Goal: Share content: Share content

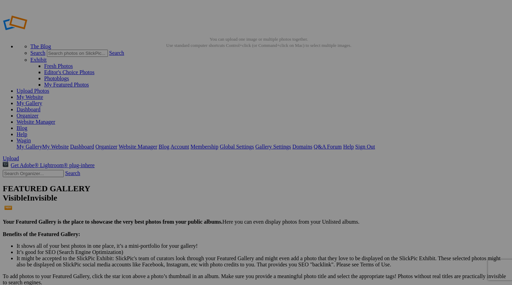
checkbox input "true"
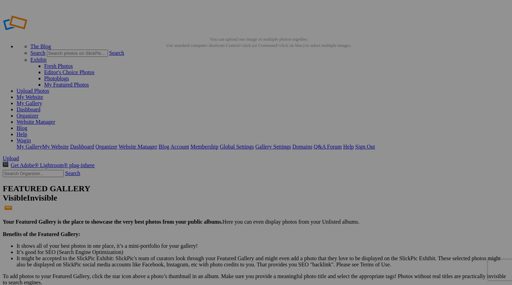
checkbox input "true"
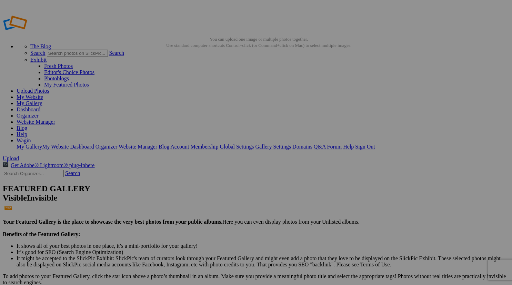
checkbox input "false"
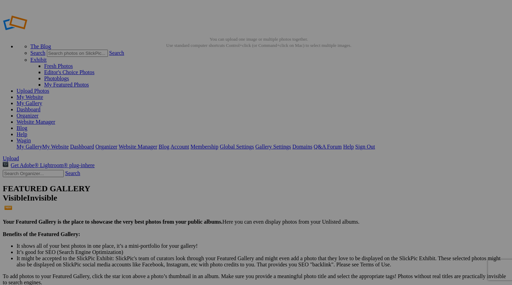
type textarea "Check out "November: Wispering Grasses, Open:Mono" album!"
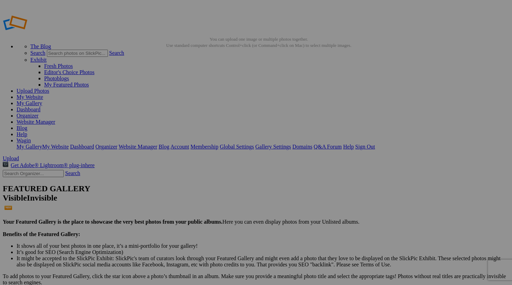
checkbox input "true"
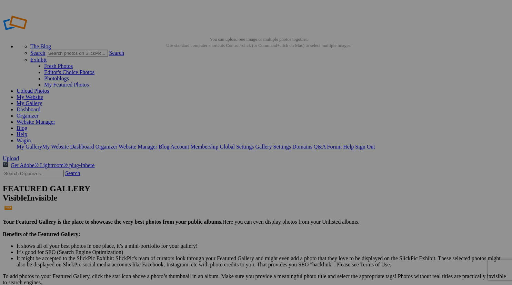
checkbox input "false"
